Goal: Go to known website: Go to known website

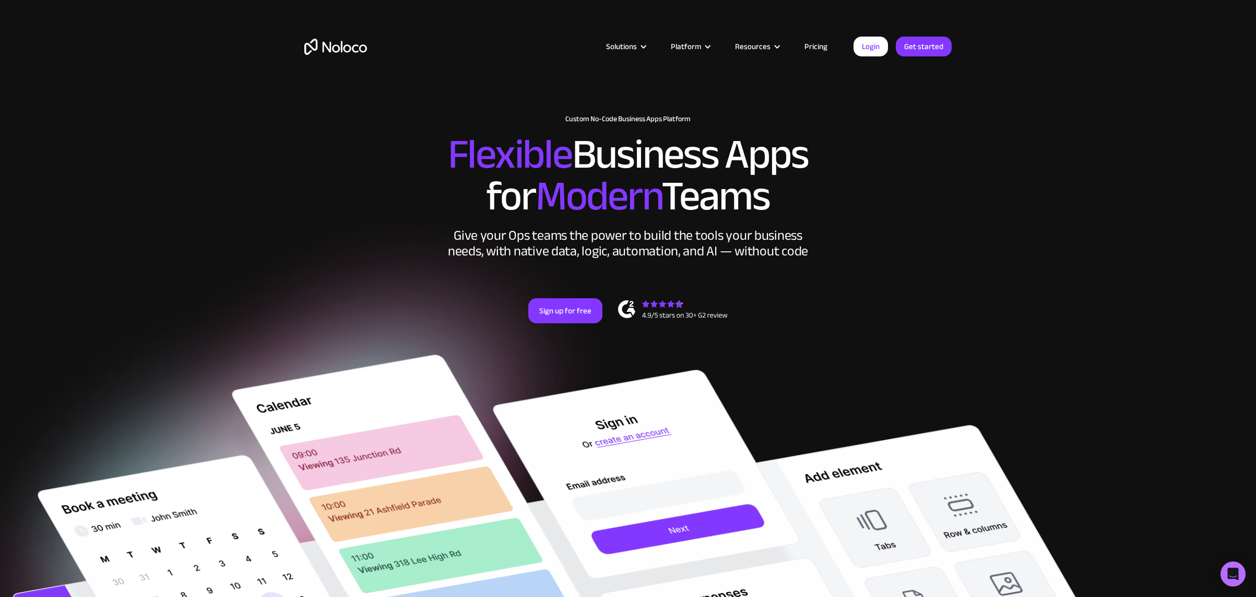
click at [889, 48] on div "Login Get started" at bounding box center [903, 47] width 98 height 20
click at [879, 48] on link "Login" at bounding box center [871, 47] width 34 height 20
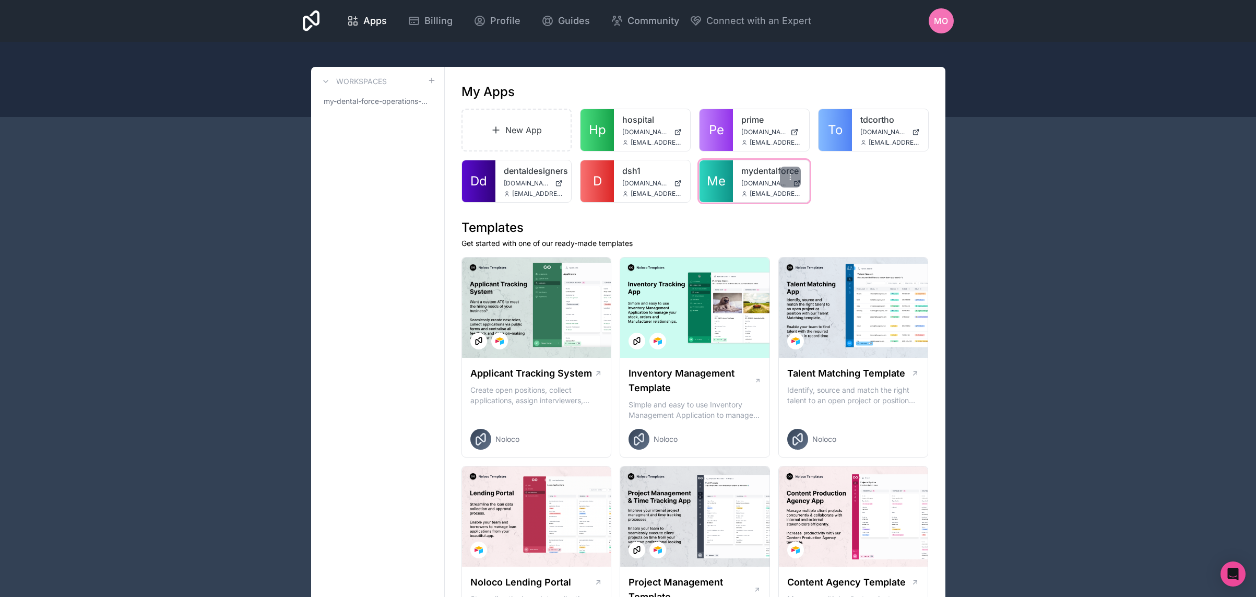
click at [755, 186] on span "[DOMAIN_NAME]" at bounding box center [765, 183] width 48 height 8
